Goal: Transaction & Acquisition: Purchase product/service

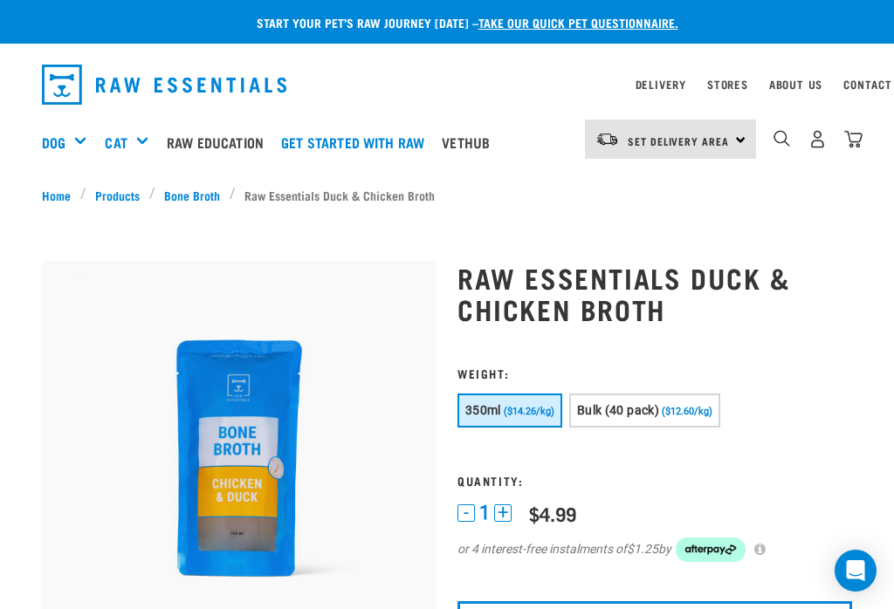
click at [759, 80] on div "Delivery Stores About Us Contact" at bounding box center [754, 84] width 238 height 21
click at [748, 82] on link "Stores" at bounding box center [727, 84] width 41 height 6
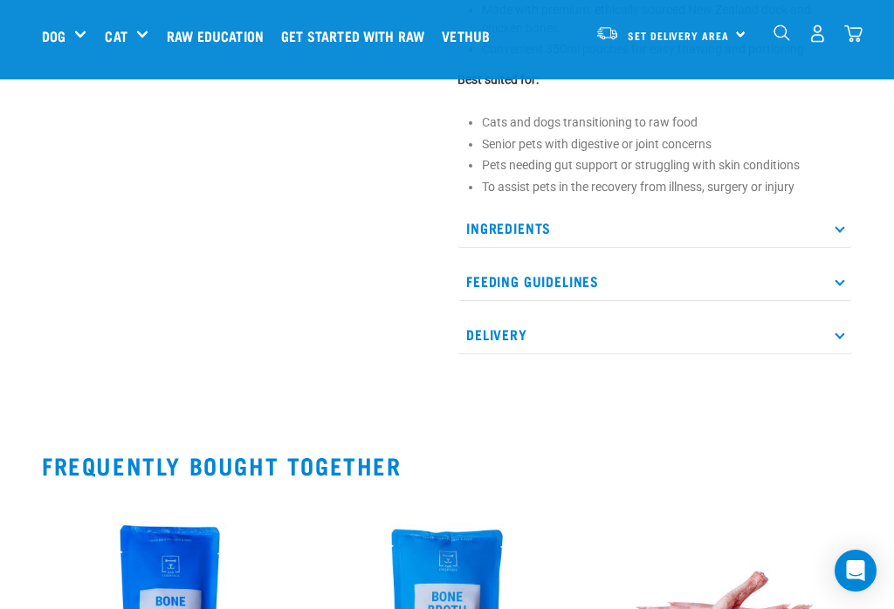
scroll to position [913, 0]
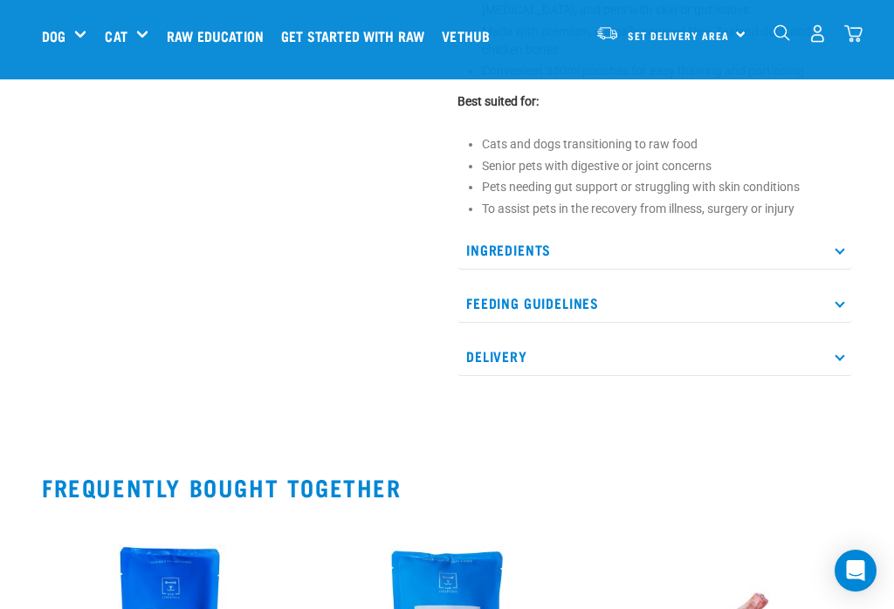
click at [851, 345] on p "Delivery" at bounding box center [654, 356] width 395 height 39
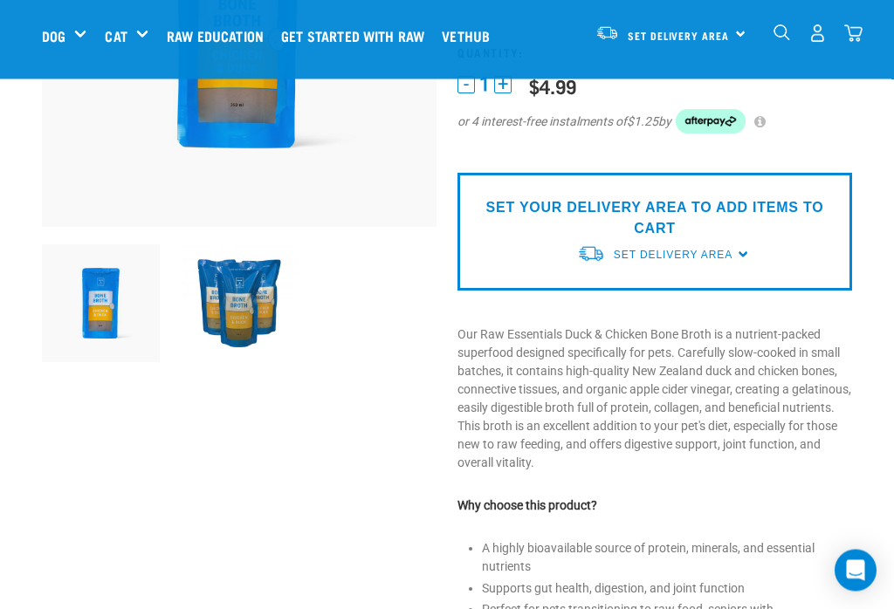
scroll to position [292, 0]
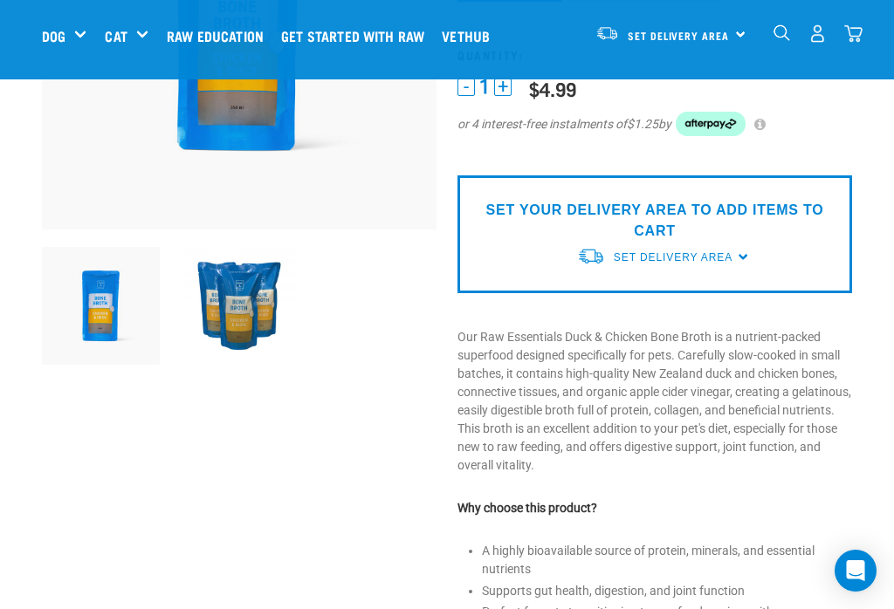
click at [756, 253] on div "SET YOUR DELIVERY AREA TO ADD ITEMS TO CART Set Delivery Area North Island Sout…" at bounding box center [654, 234] width 395 height 118
click at [745, 247] on div "SET YOUR DELIVERY AREA TO ADD ITEMS TO CART Set Delivery Area North Island Sout…" at bounding box center [654, 234] width 395 height 118
click at [749, 252] on div "SET YOUR DELIVERY AREA TO ADD ITEMS TO CART Set Delivery Area North Island Sout…" at bounding box center [654, 234] width 395 height 118
click at [721, 206] on p "SET YOUR DELIVERY AREA TO ADD ITEMS TO CART" at bounding box center [654, 221] width 368 height 42
click at [694, 217] on p "SET YOUR DELIVERY AREA TO ADD ITEMS TO CART" at bounding box center [654, 221] width 368 height 42
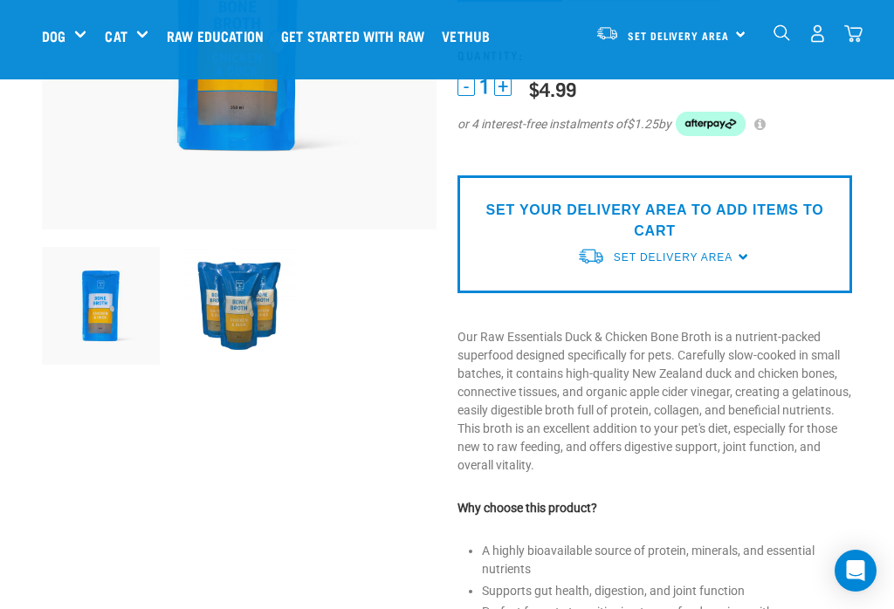
click at [755, 249] on div "SET YOUR DELIVERY AREA TO ADD ITEMS TO CART Set Delivery Area North Island Sout…" at bounding box center [654, 234] width 395 height 118
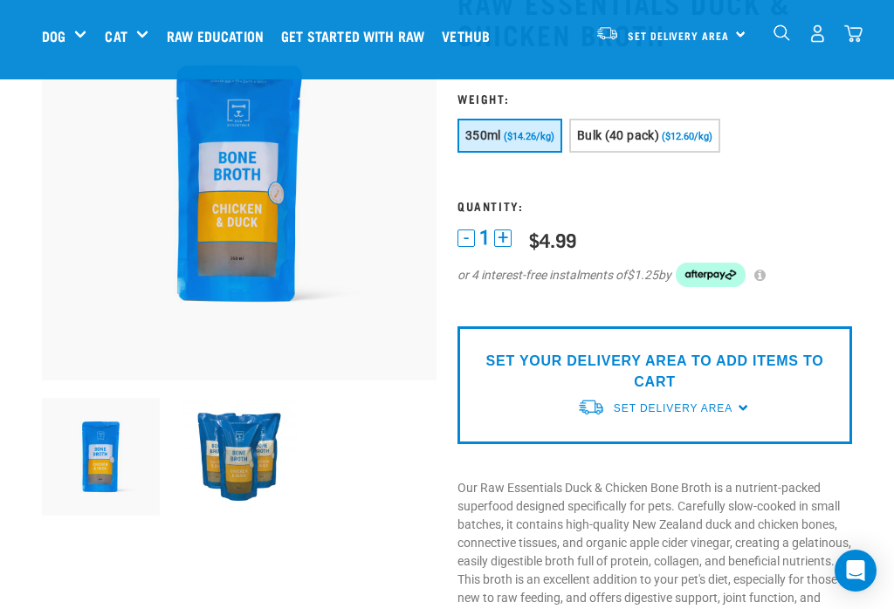
scroll to position [146, 0]
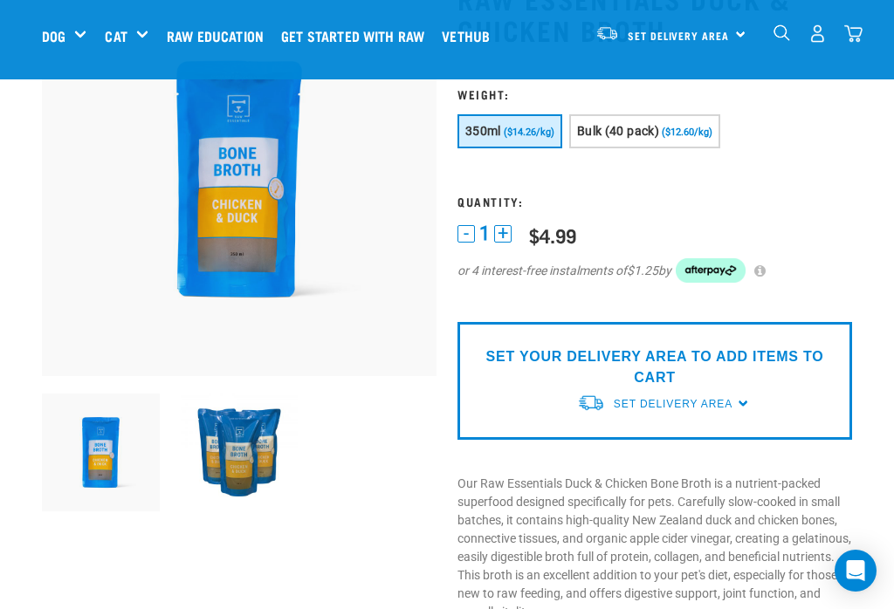
click at [636, 372] on p "SET YOUR DELIVERY AREA TO ADD ITEMS TO CART" at bounding box center [654, 368] width 368 height 42
click at [743, 392] on div "SET YOUR DELIVERY AREA TO ADD ITEMS TO CART Set Delivery Area North Island Sout…" at bounding box center [654, 381] width 395 height 118
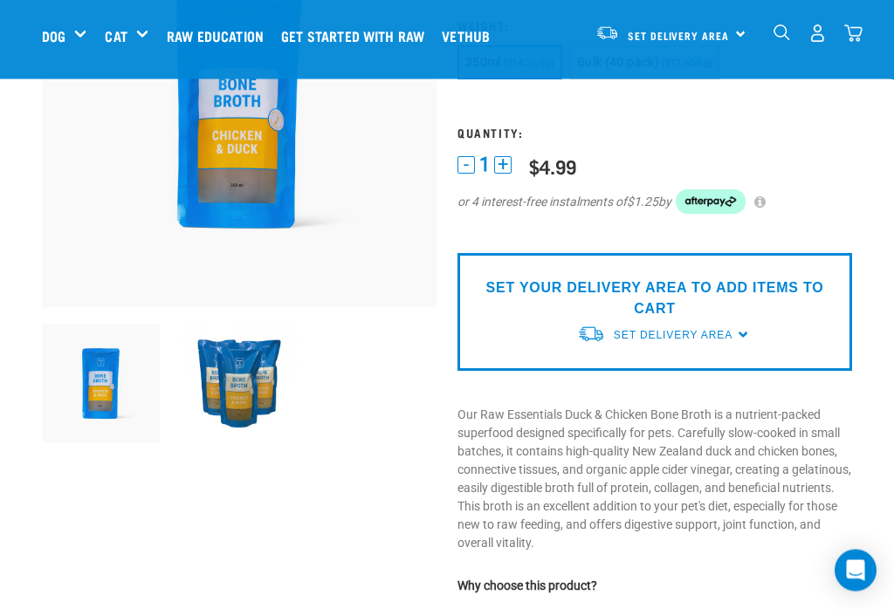
scroll to position [215, 0]
click at [748, 329] on div "SET YOUR DELIVERY AREA TO ADD ITEMS TO CART Set Delivery Area North Island Sout…" at bounding box center [654, 312] width 395 height 118
click at [756, 323] on div "SET YOUR DELIVERY AREA TO ADD ITEMS TO CART Set Delivery Area North Island Sout…" at bounding box center [654, 312] width 395 height 118
click at [738, 322] on div "SET YOUR DELIVERY AREA TO ADD ITEMS TO CART Set Delivery Area North Island Sout…" at bounding box center [654, 312] width 395 height 118
click at [732, 320] on div "Set Delivery Area" at bounding box center [673, 334] width 119 height 31
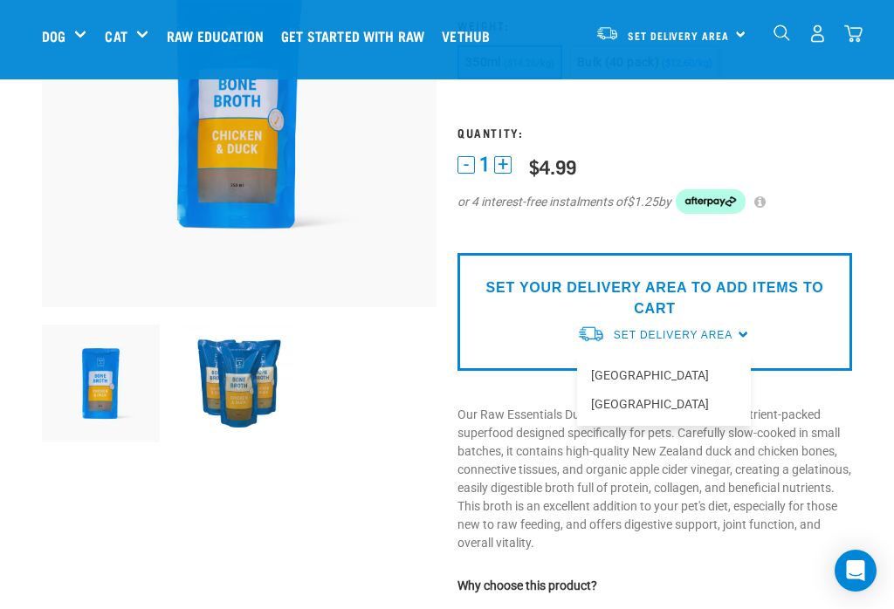
click at [724, 314] on p "SET YOUR DELIVERY AREA TO ADD ITEMS TO CART" at bounding box center [654, 299] width 368 height 42
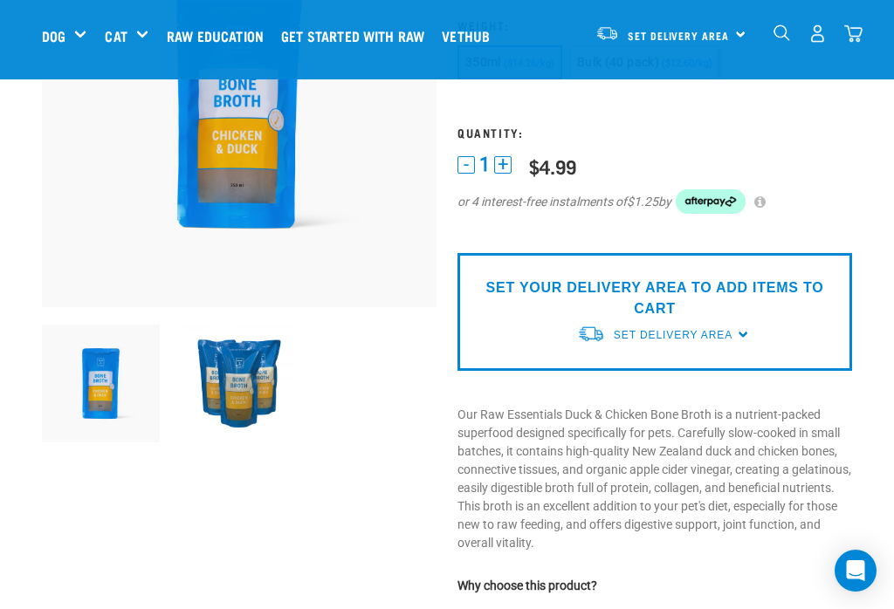
click at [732, 327] on link "Set Delivery Area" at bounding box center [673, 335] width 119 height 16
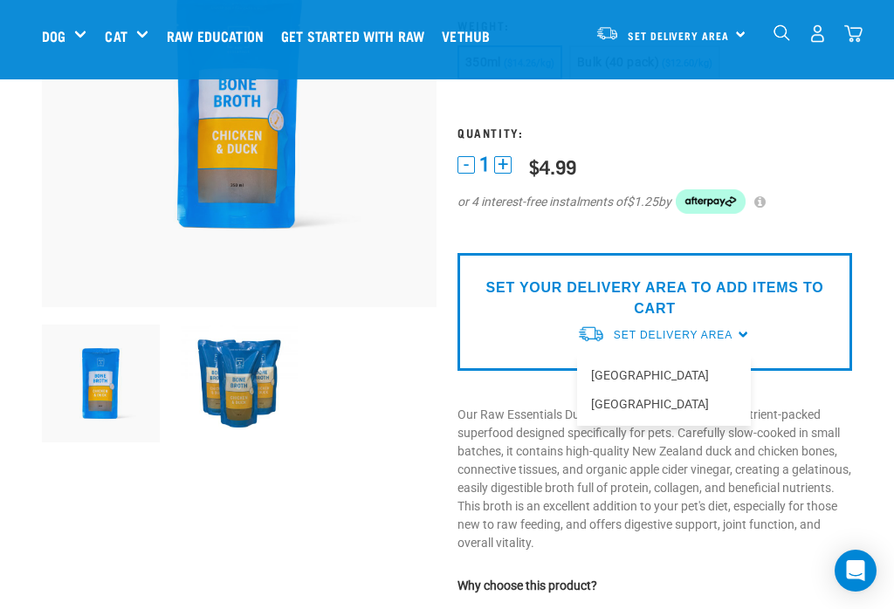
click at [664, 368] on link "[GEOGRAPHIC_DATA]" at bounding box center [664, 375] width 174 height 29
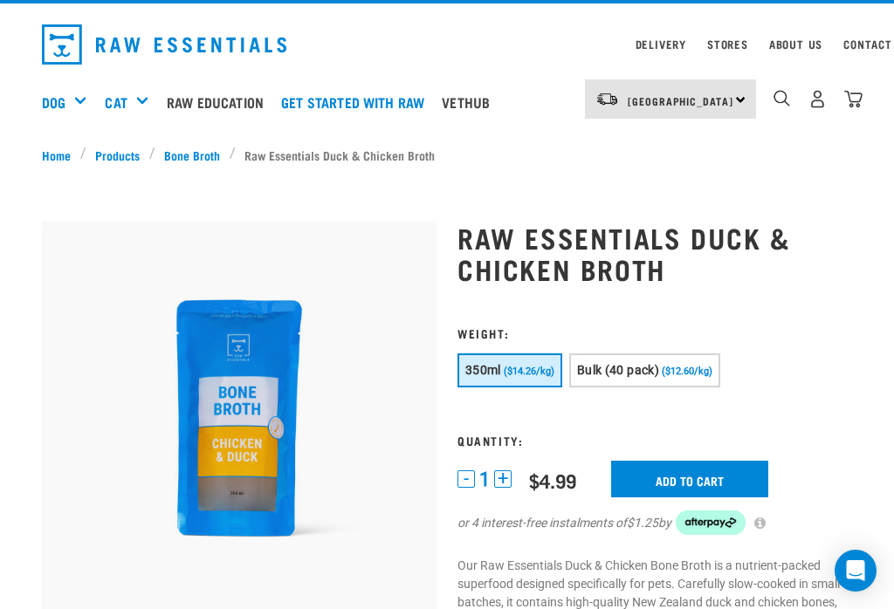
scroll to position [38, 0]
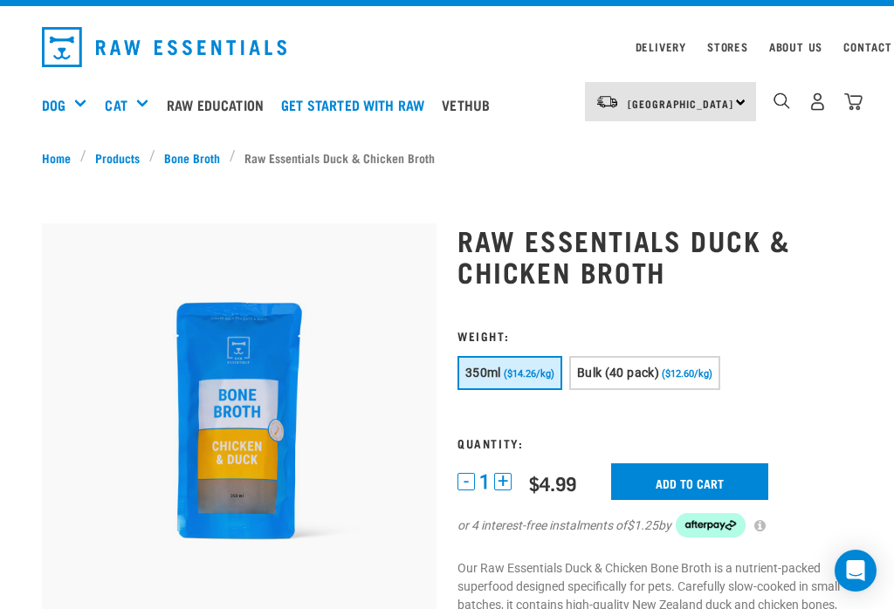
click at [510, 478] on button "+" at bounding box center [502, 481] width 17 height 17
click at [512, 473] on button "+" at bounding box center [502, 481] width 17 height 17
click at [513, 471] on div "3 - 3 + 0 100 0 100 $4.99 Add to cart $1.25 by" at bounding box center [654, 511] width 395 height 96
click at [512, 476] on button "+" at bounding box center [502, 481] width 17 height 17
click at [513, 472] on div "4 - 4 + 0 100 0 100 $4.99 Add to cart $1.25 by" at bounding box center [654, 511] width 395 height 96
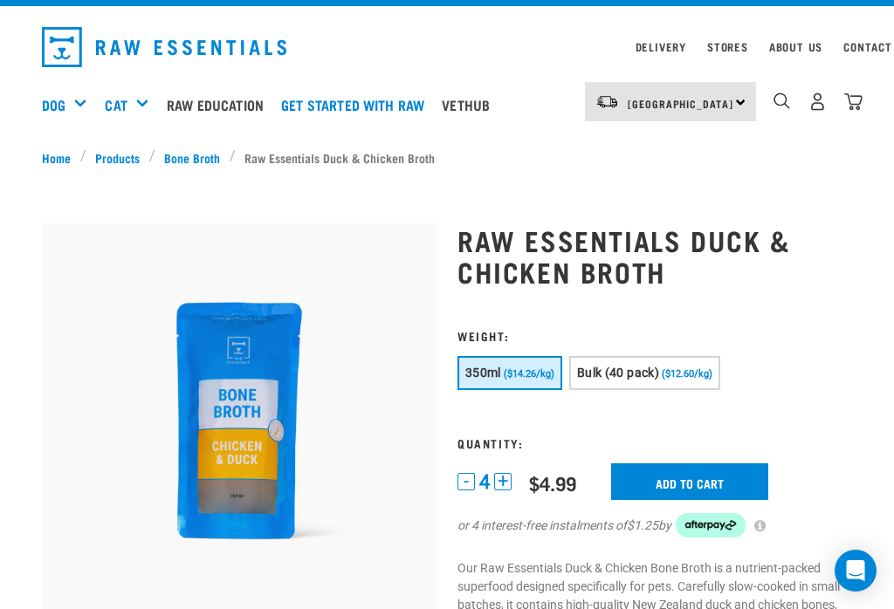
click at [518, 479] on div "4 - 4 + 0 100 0 100 $4.99 Add to cart $1.25 by" at bounding box center [654, 511] width 395 height 96
click at [500, 479] on button "+" at bounding box center [502, 481] width 17 height 17
click at [517, 476] on div "5 - 5 + 0 100 0 100 $4.99 Add to cart $1.25 by" at bounding box center [654, 511] width 395 height 96
click at [503, 479] on button "+" at bounding box center [502, 481] width 17 height 17
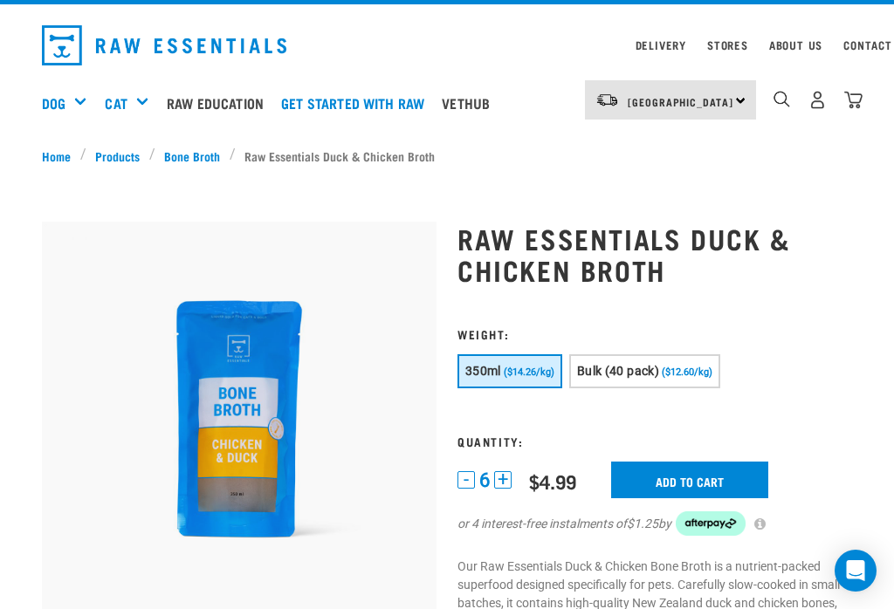
scroll to position [38, 0]
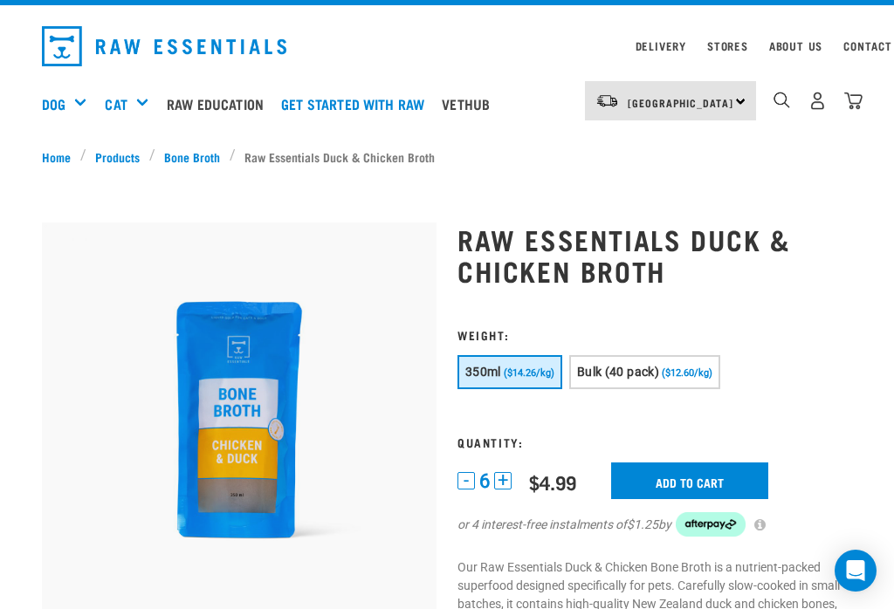
click at [704, 480] on input "Add to cart" at bounding box center [689, 481] width 157 height 37
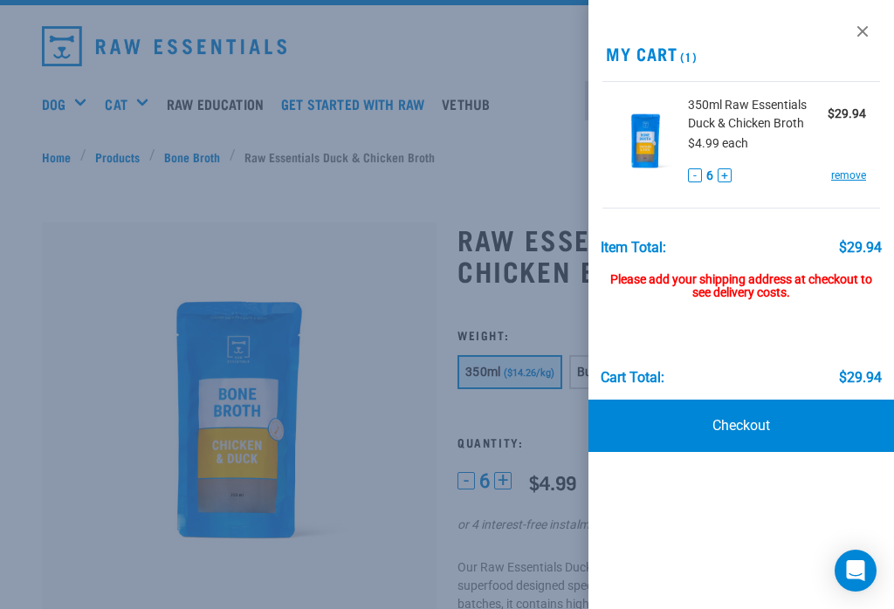
click at [742, 424] on link "Checkout" at bounding box center [741, 426] width 306 height 52
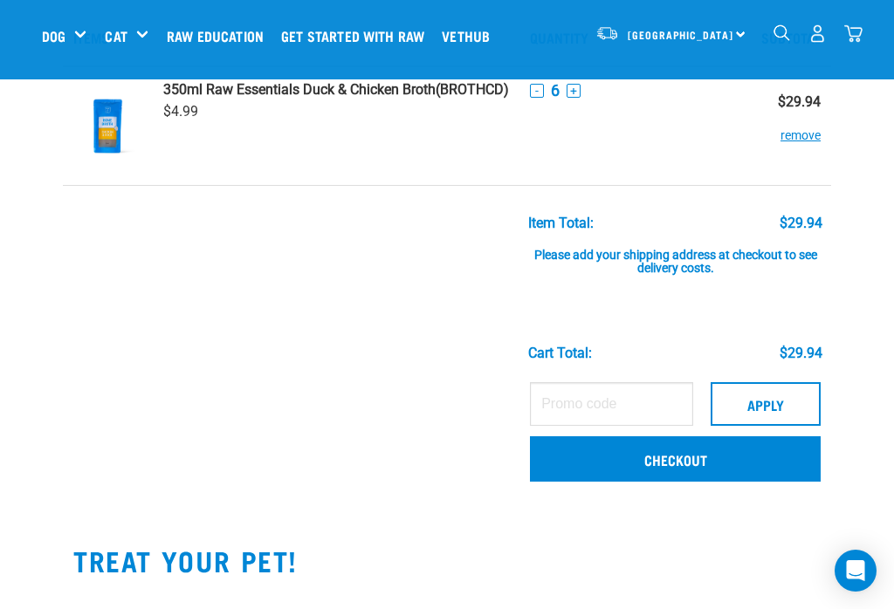
scroll to position [81, 0]
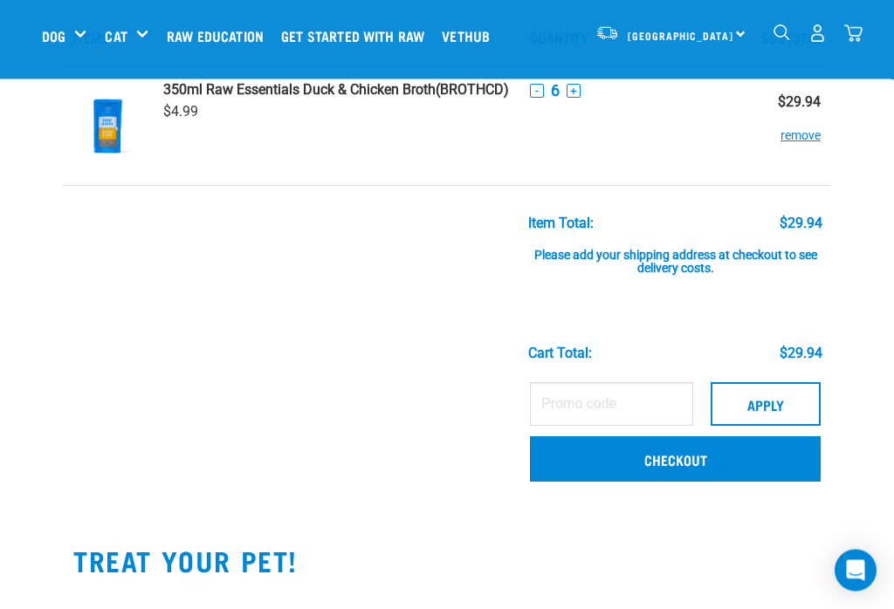
click at [683, 456] on link "Checkout" at bounding box center [675, 459] width 291 height 45
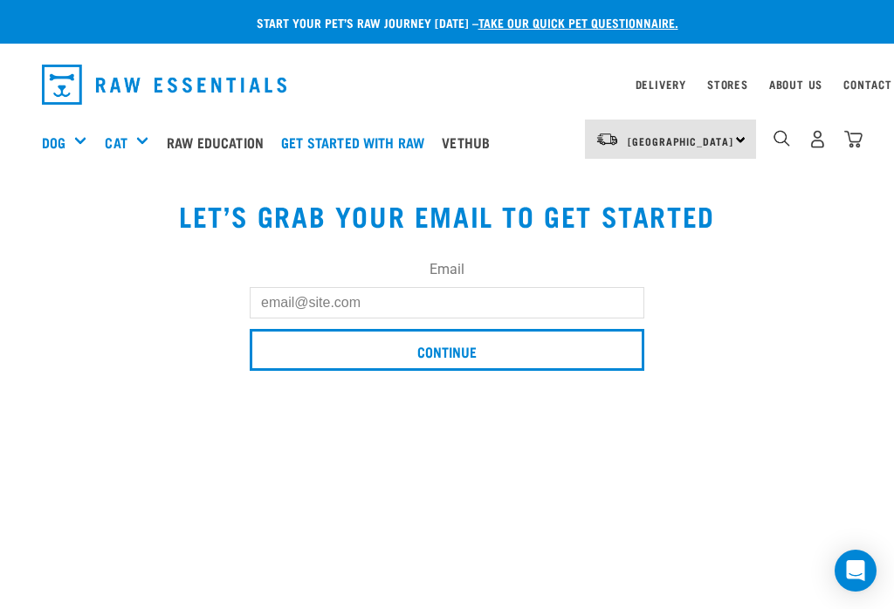
click at [276, 299] on input "Email" at bounding box center [447, 302] width 395 height 31
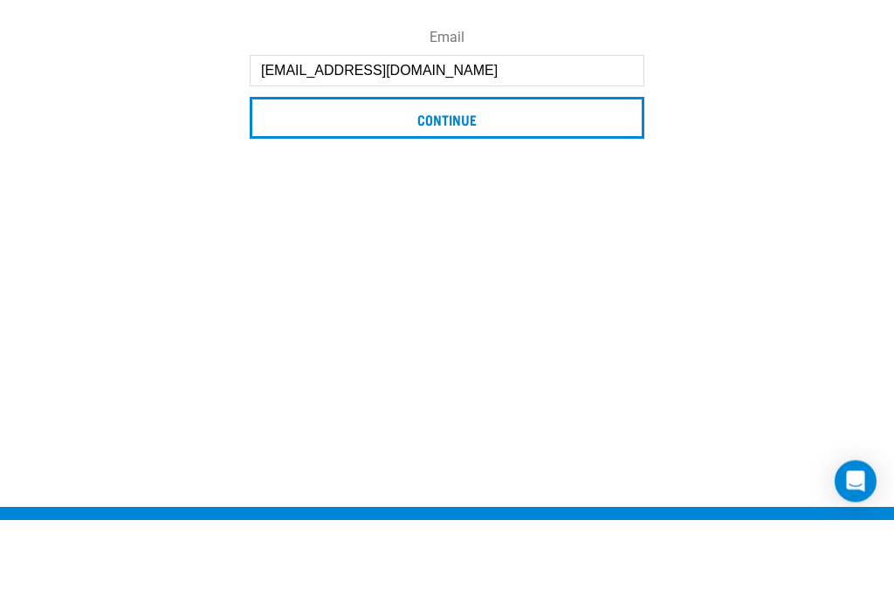
type input "[EMAIL_ADDRESS][DOMAIN_NAME]"
click at [470, 187] on input "Continue" at bounding box center [447, 208] width 395 height 42
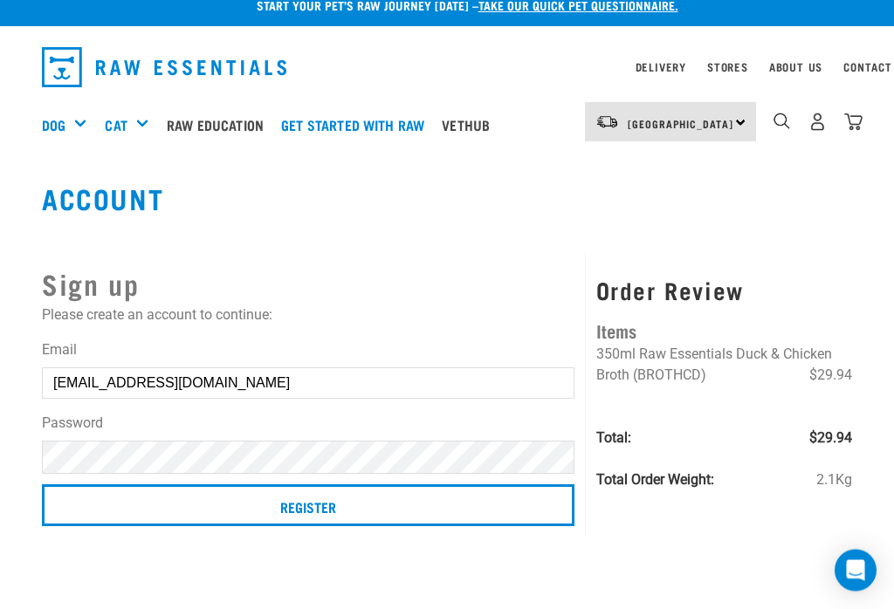
scroll to position [15, 0]
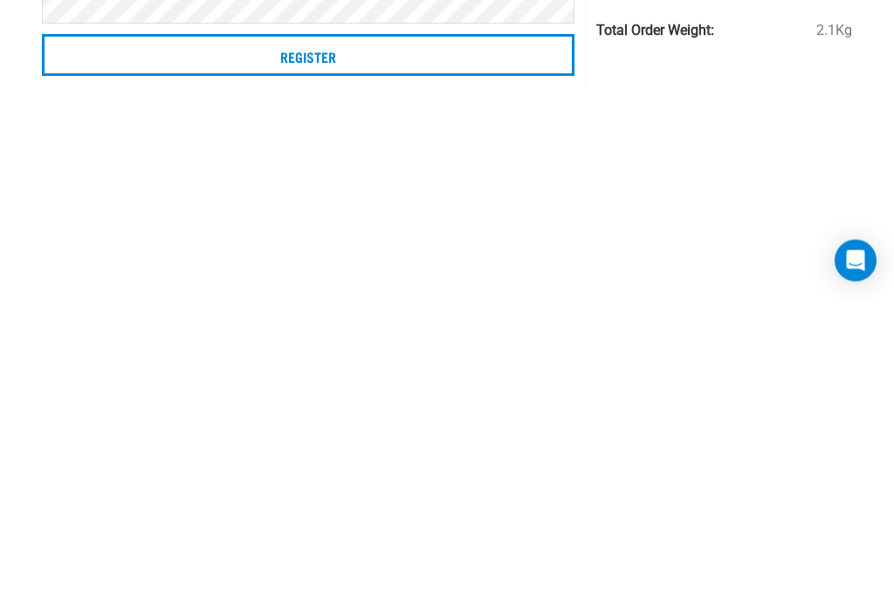
click at [354, 345] on input "Register" at bounding box center [308, 366] width 532 height 42
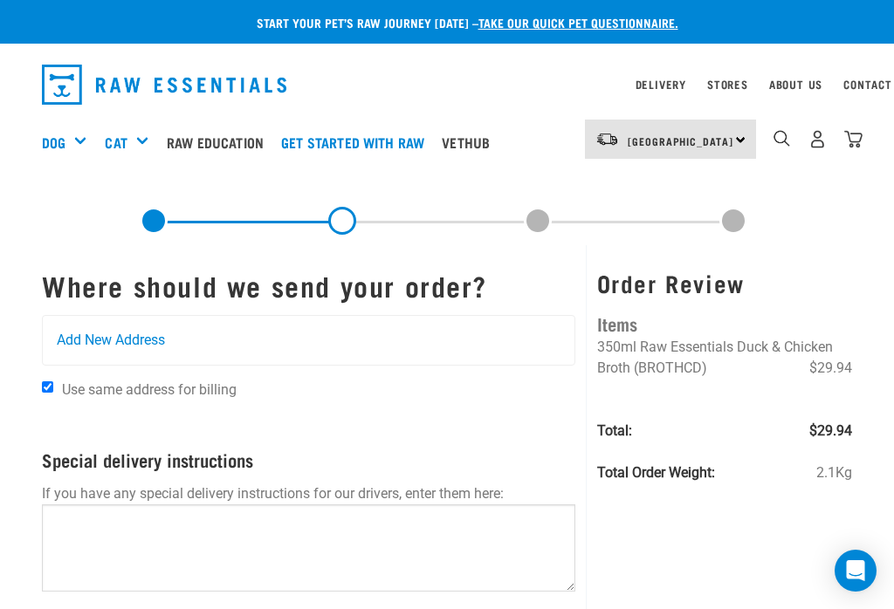
click at [73, 328] on div "Add New Address" at bounding box center [309, 340] width 532 height 49
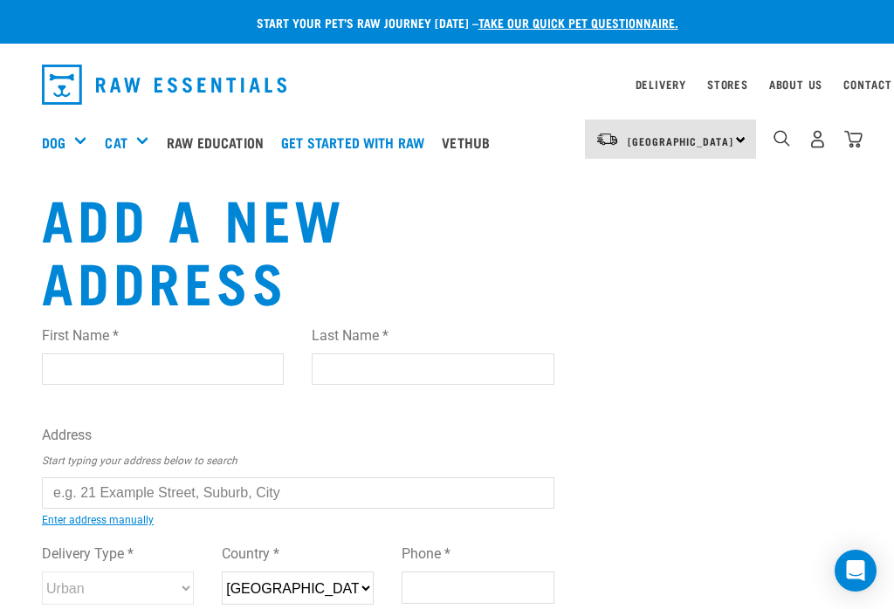
click at [79, 360] on input "First Name *" at bounding box center [163, 369] width 242 height 31
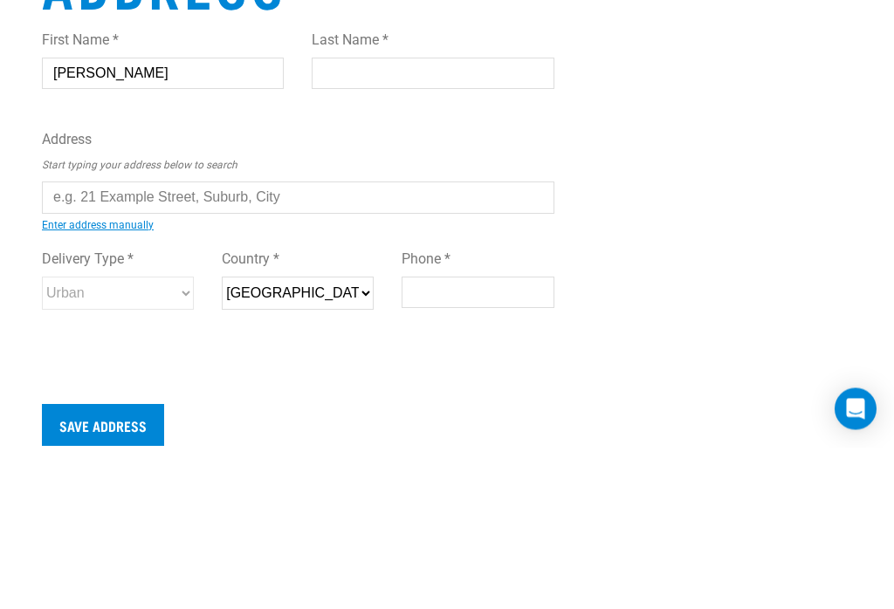
type input "[PERSON_NAME]"
click at [368, 220] on input "Last Name *" at bounding box center [433, 235] width 242 height 31
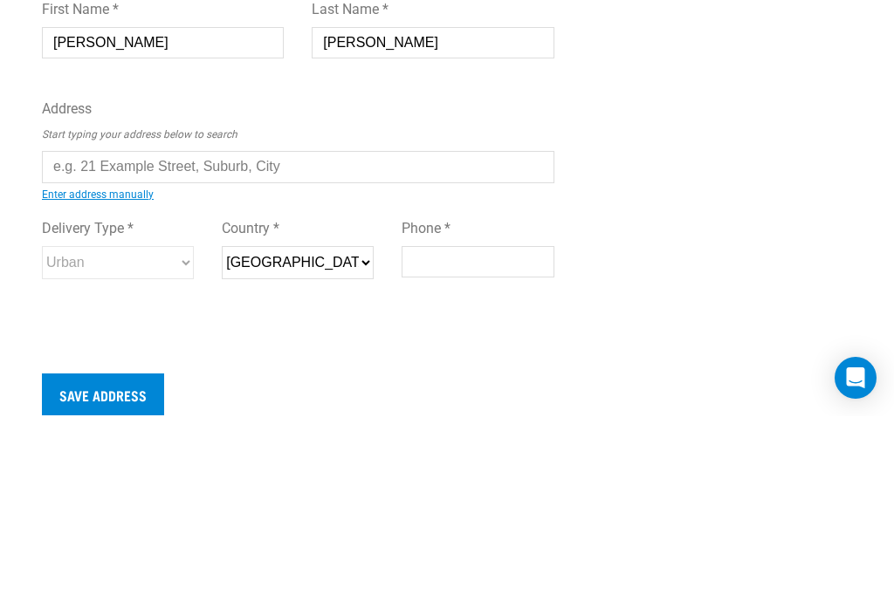
type input "Reynolds"
click at [70, 344] on input "text" at bounding box center [298, 359] width 512 height 31
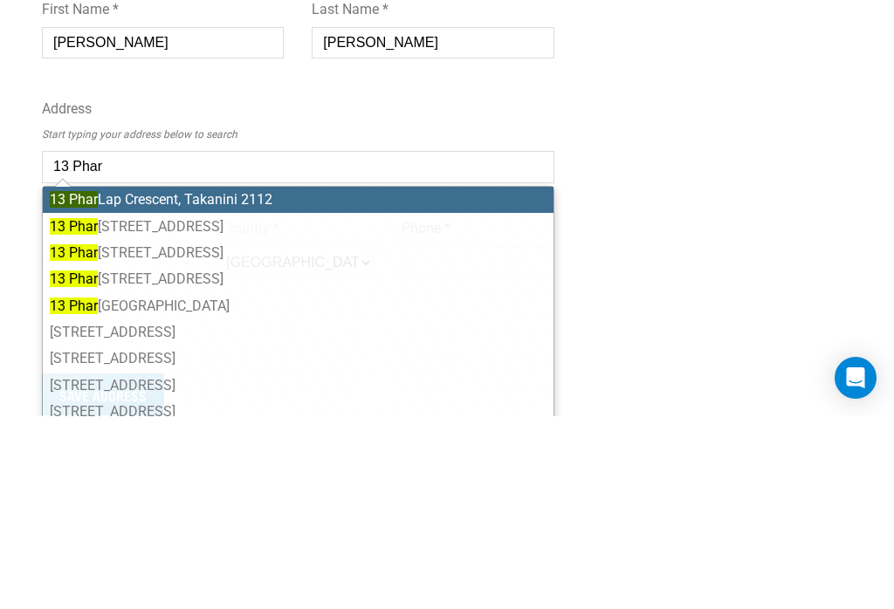
click at [244, 406] on li "13 Phar Lap Grove, Trentham, Upper Hutt 5018" at bounding box center [298, 419] width 511 height 26
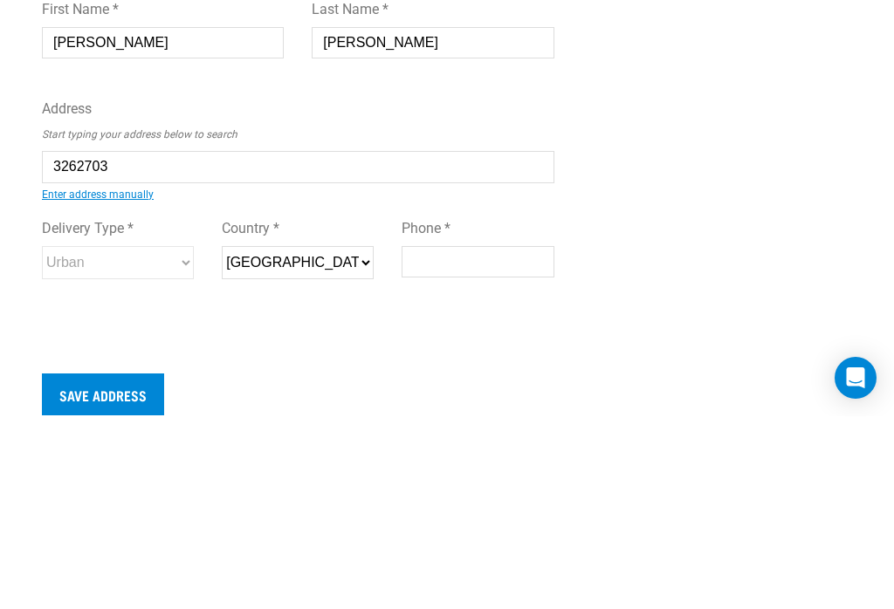
type input "13 Phar Lap Grove, Trentham, Upper Hutt 5018"
type input "13 Phar Lap Grove"
type input "Trentham"
type input "[GEOGRAPHIC_DATA]"
select select "WGN"
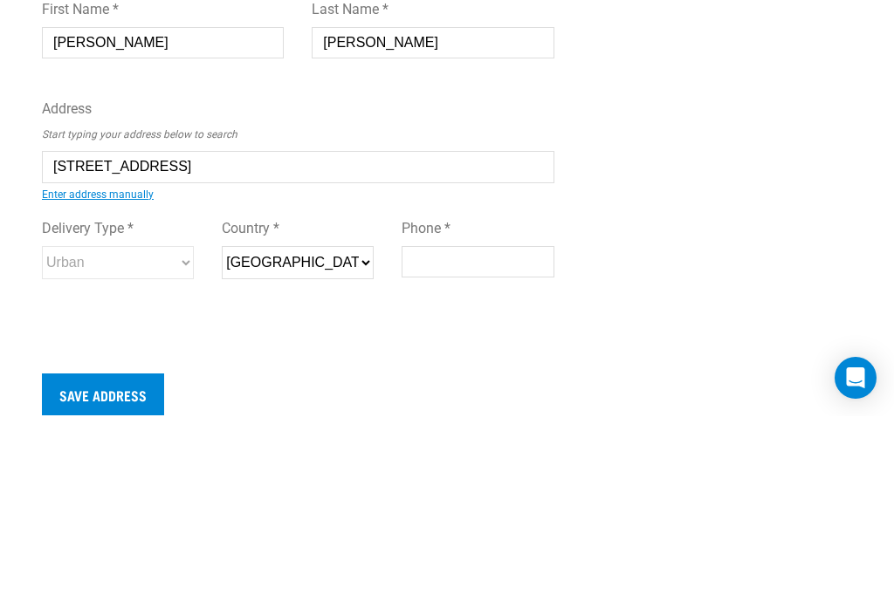
type input "5018"
select select "Urban"
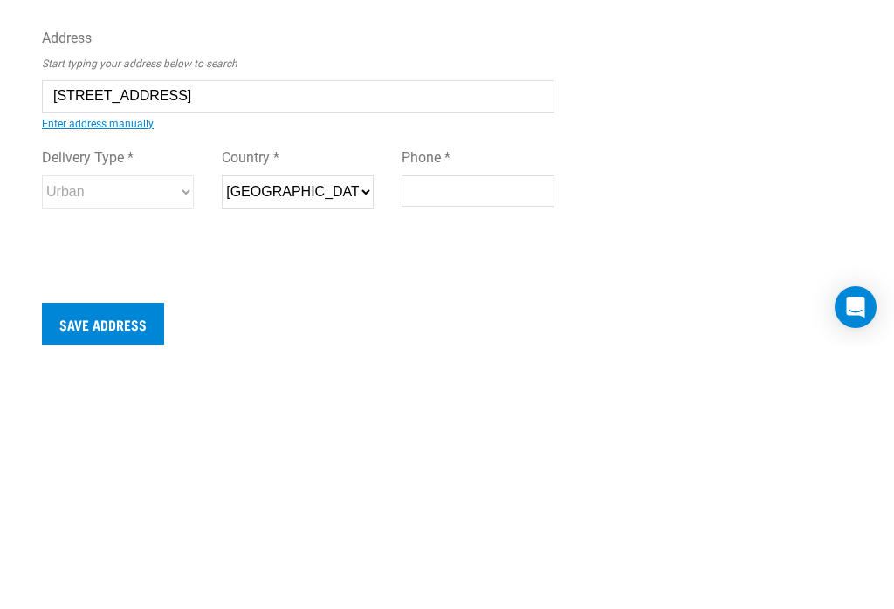
click at [444, 439] on input "Phone *" at bounding box center [478, 454] width 152 height 31
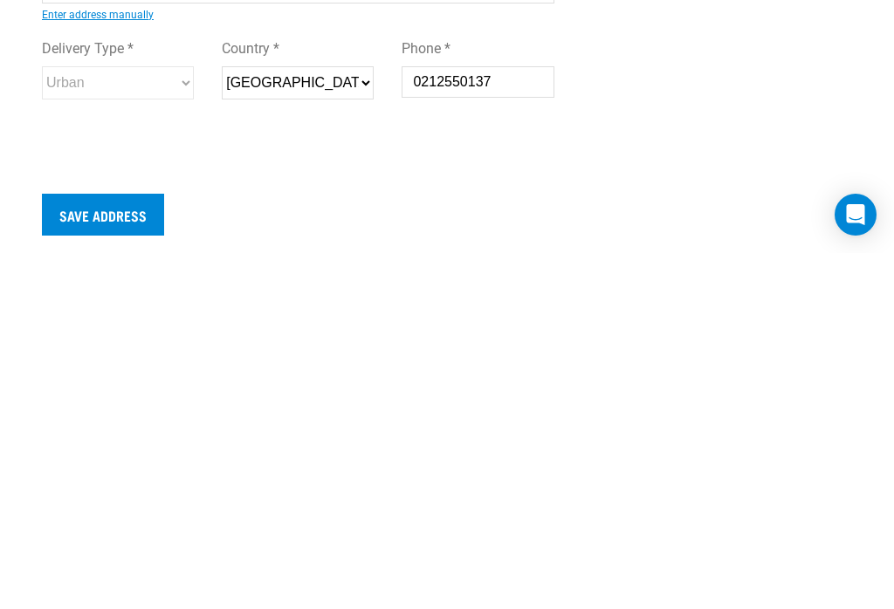
type input "0212550137"
click at [119, 550] on input "Save Address" at bounding box center [103, 571] width 122 height 42
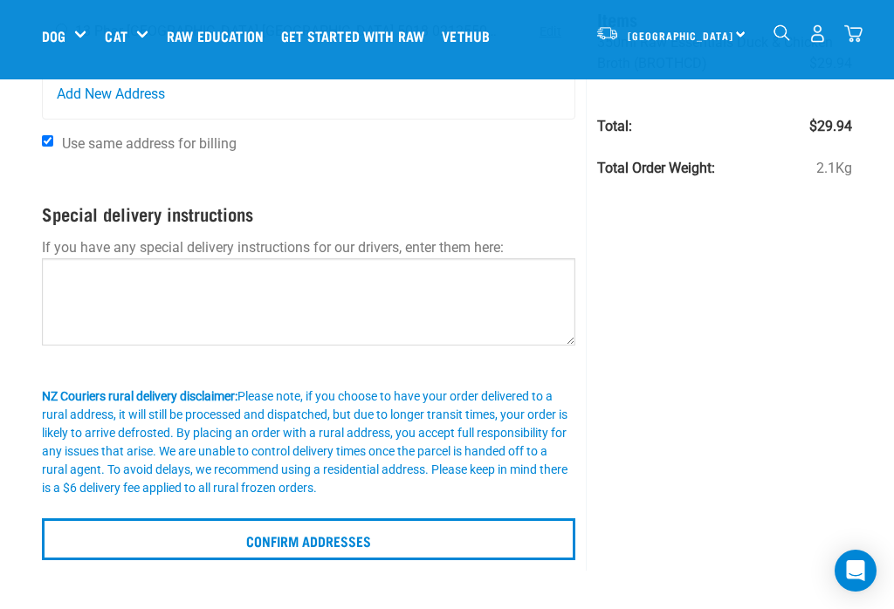
scroll to position [171, 0]
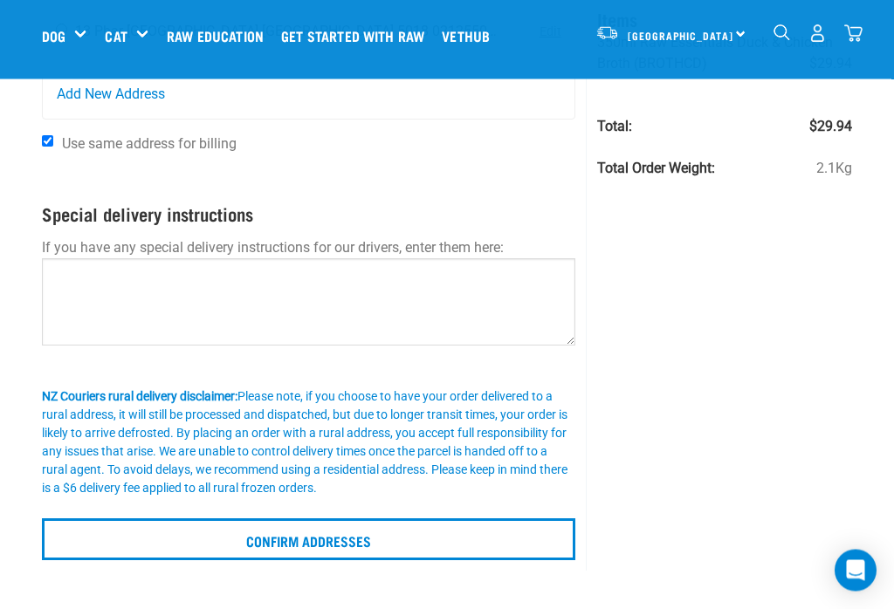
click at [307, 528] on input "Confirm addresses" at bounding box center [308, 540] width 533 height 42
